Goal: Browse casually: Explore the website without a specific task or goal

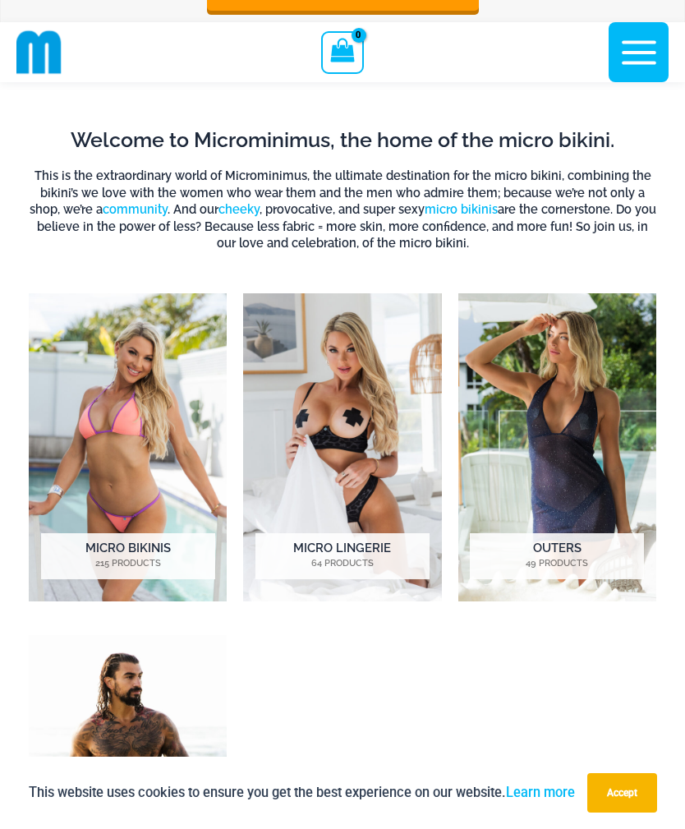
scroll to position [414, 0]
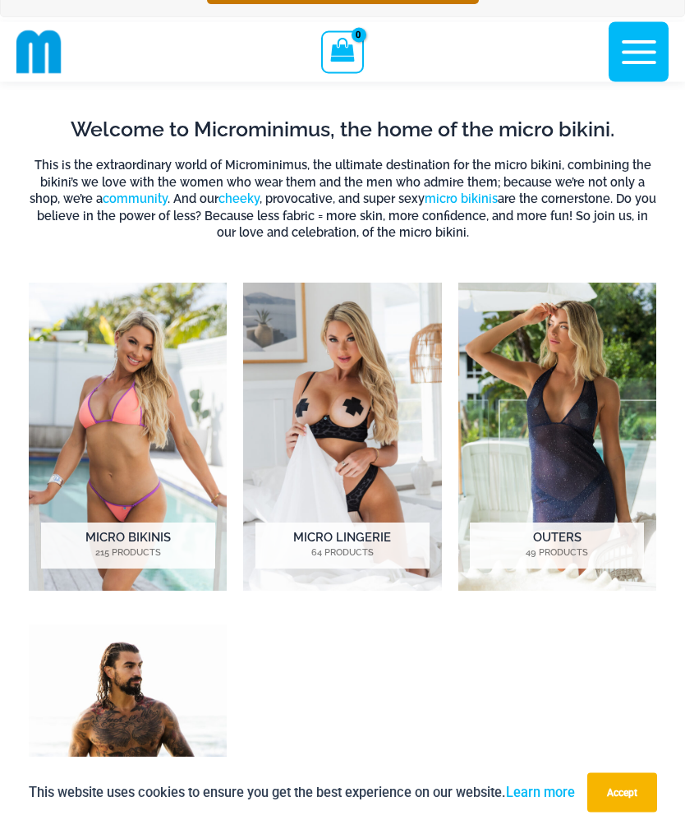
click at [161, 334] on img "Visit product category Micro Bikinis" at bounding box center [128, 438] width 198 height 308
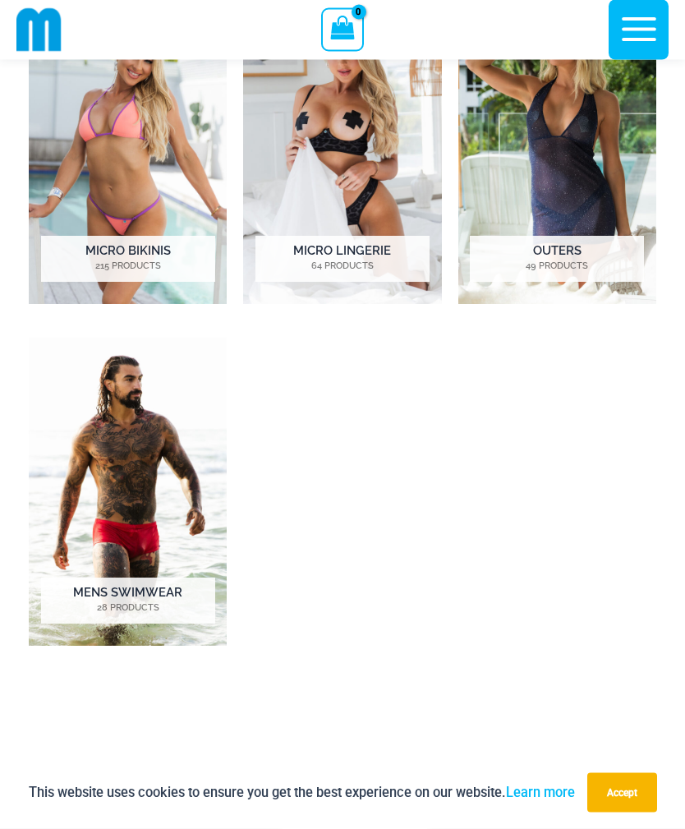
scroll to position [702, 0]
click at [367, 148] on img "Visit product category Micro Lingerie" at bounding box center [342, 150] width 198 height 308
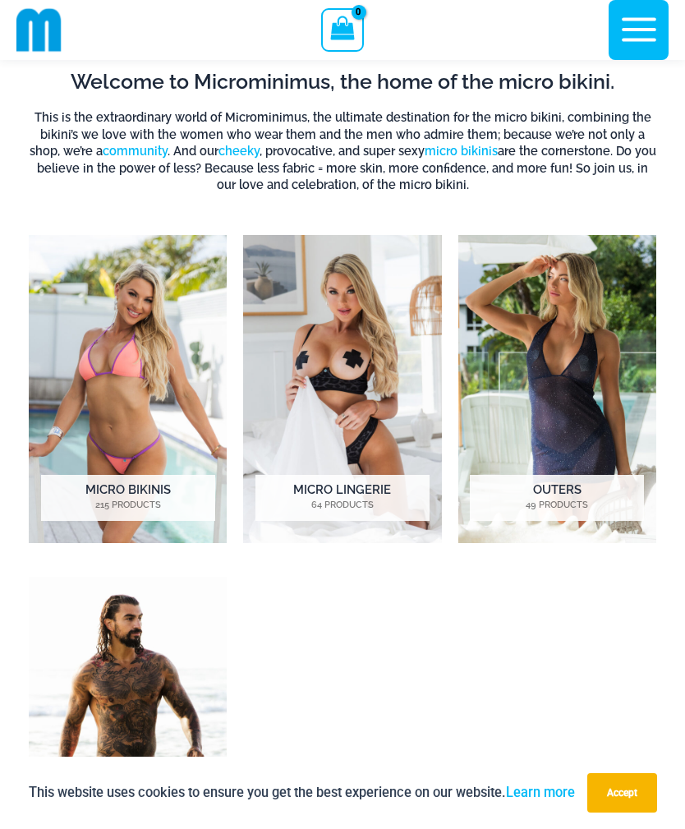
scroll to position [465, 0]
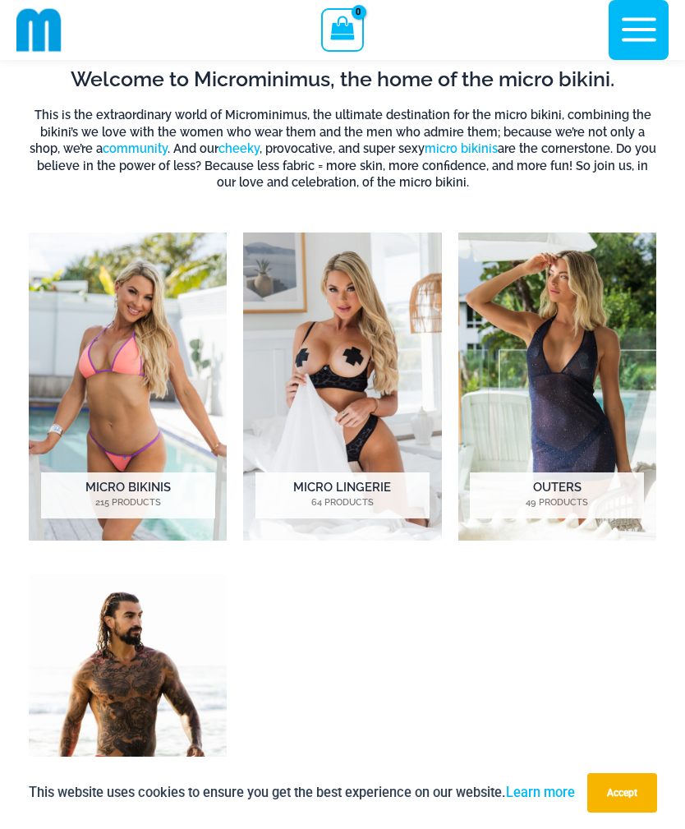
click at [567, 352] on img "Visit product category Outers" at bounding box center [558, 387] width 198 height 308
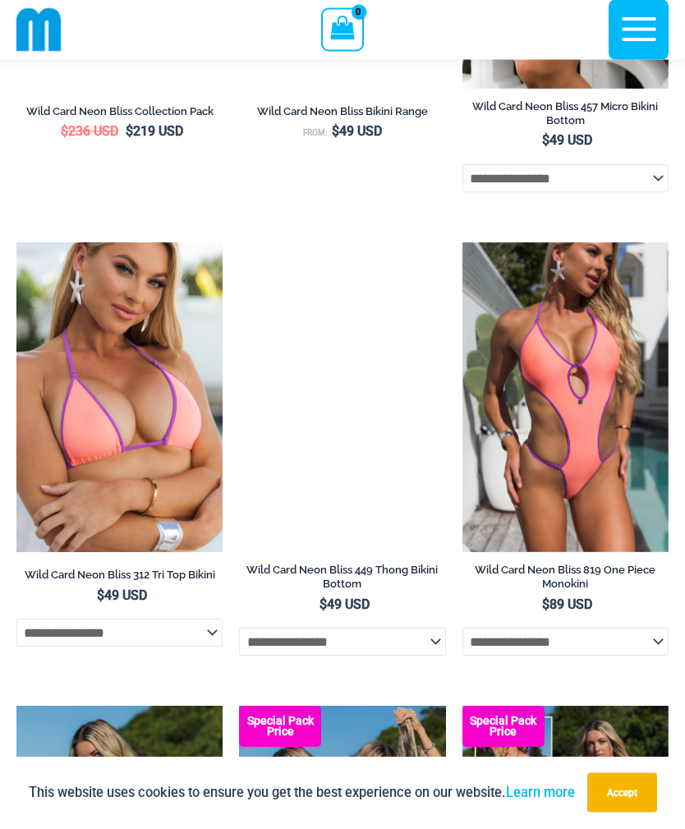
scroll to position [3514, 0]
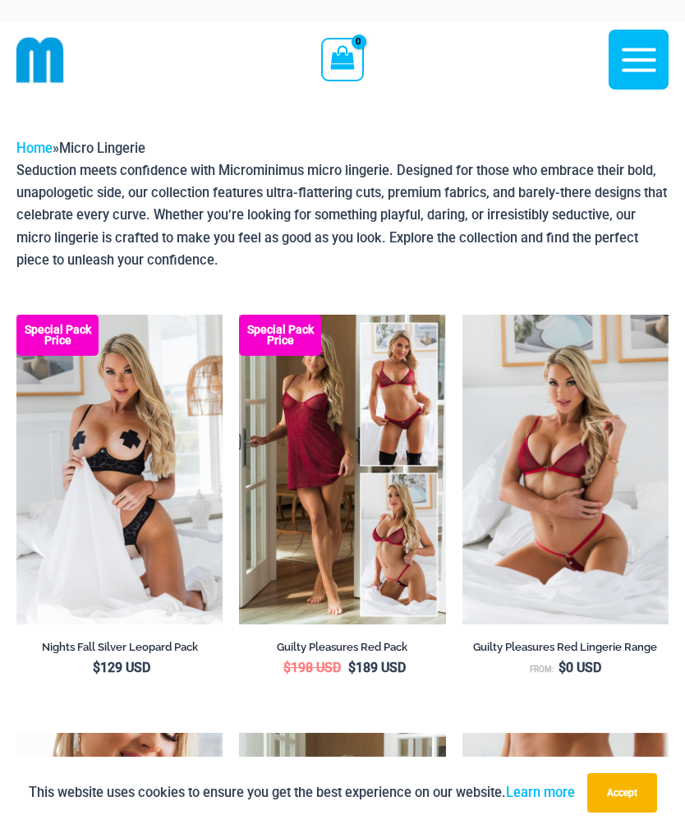
click at [633, 787] on button "Accept" at bounding box center [623, 792] width 70 height 39
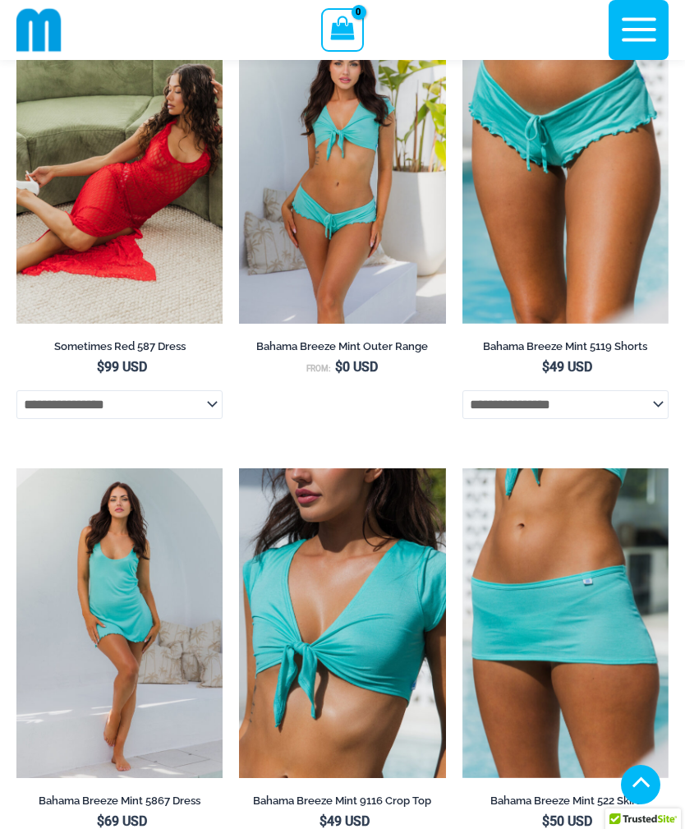
scroll to position [285, 0]
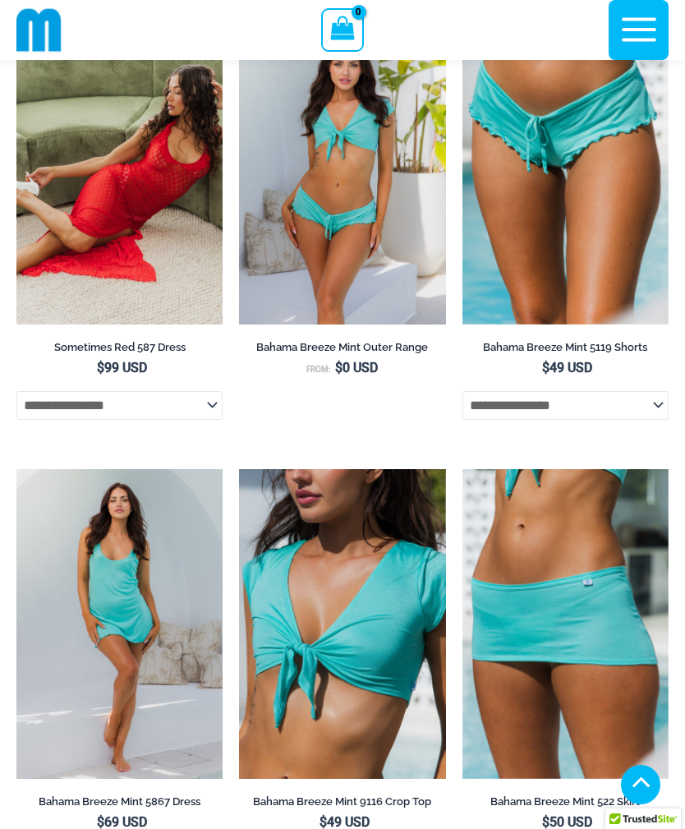
click at [16, 15] on img at bounding box center [16, 15] width 0 height 0
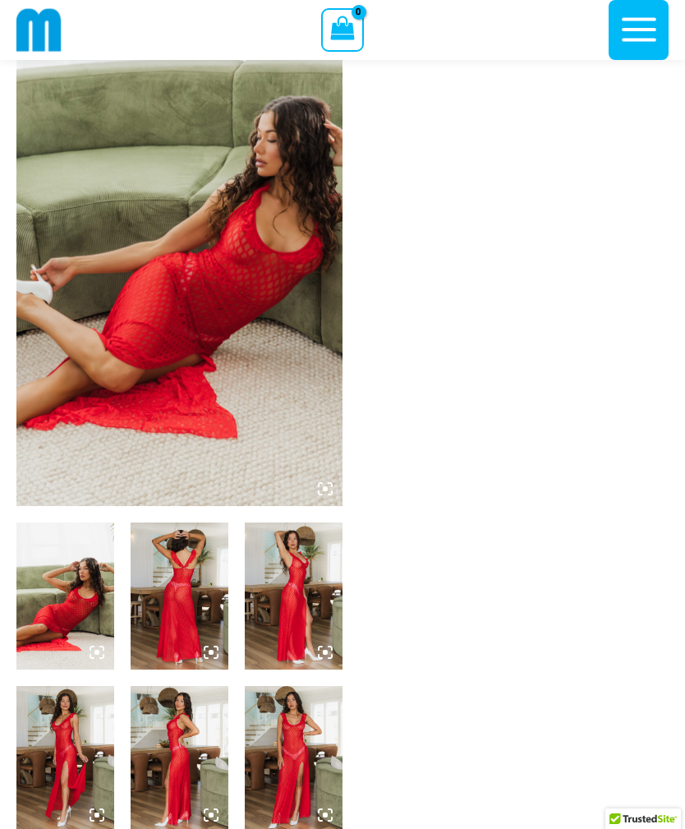
click at [106, 210] on img at bounding box center [179, 262] width 326 height 490
click at [91, 246] on img at bounding box center [179, 262] width 326 height 490
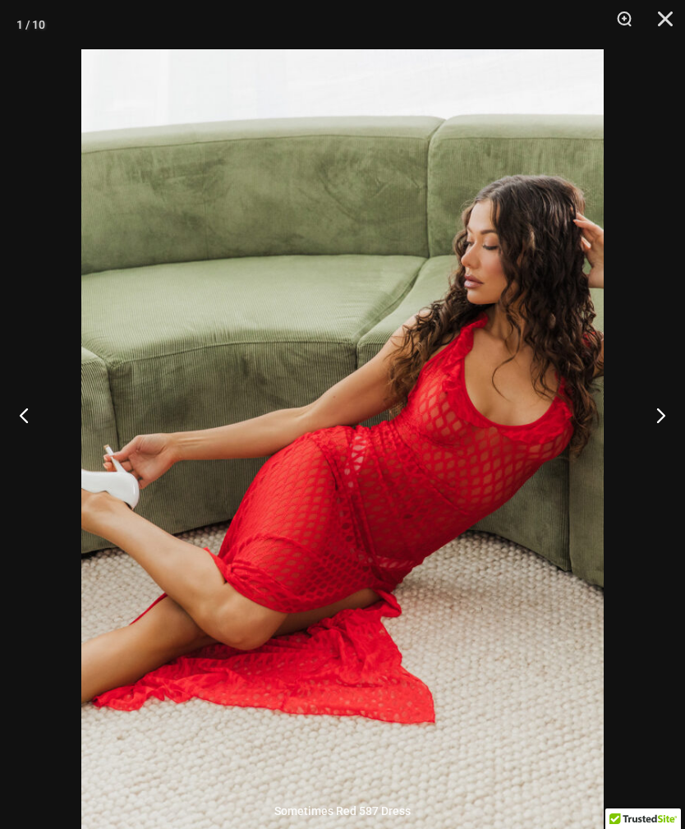
click at [676, 7] on button "Close" at bounding box center [659, 24] width 41 height 49
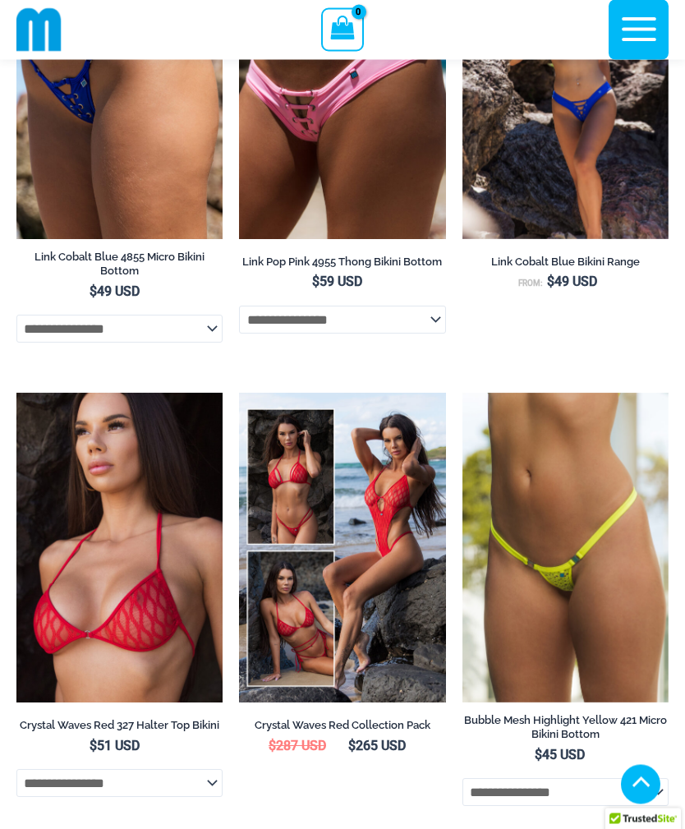
scroll to position [2711, 0]
